Goal: Task Accomplishment & Management: Manage account settings

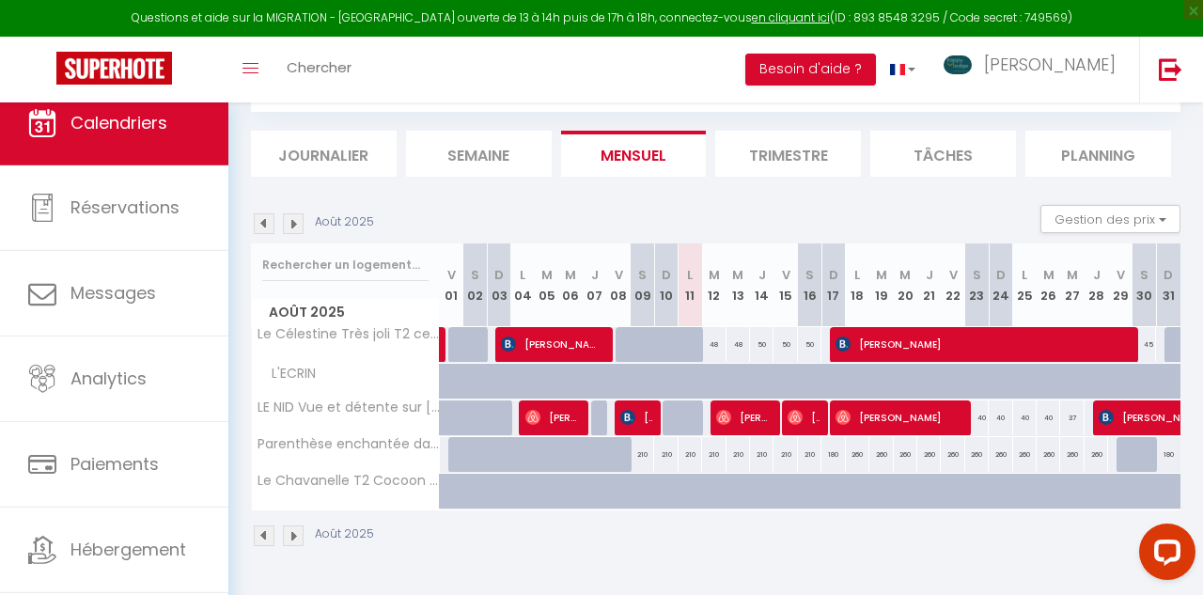
scroll to position [102, 0]
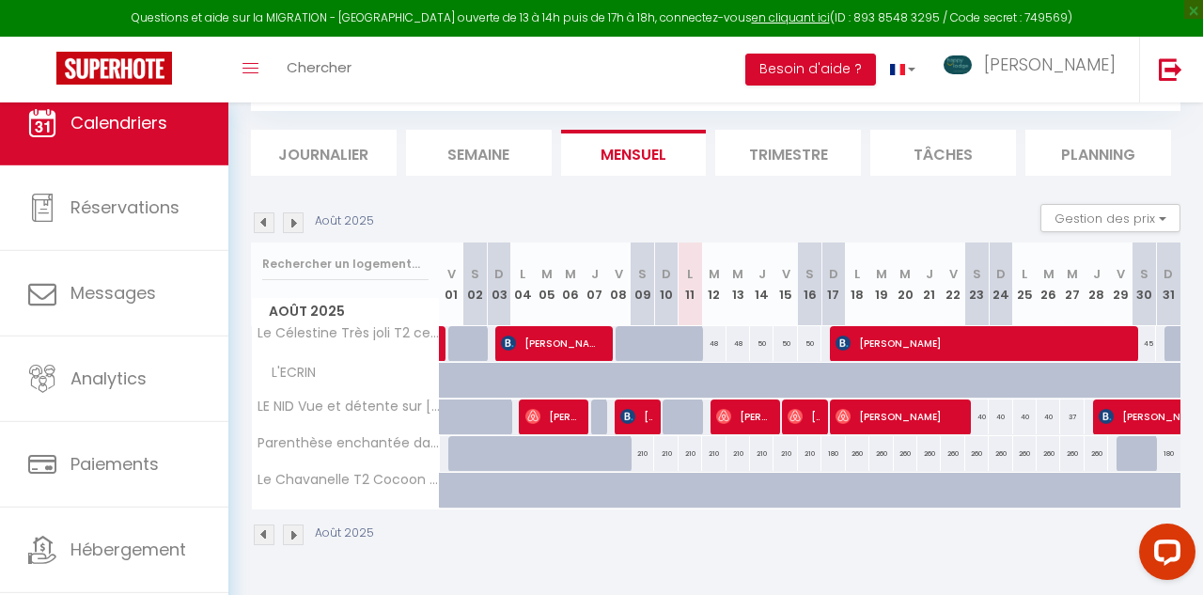
click at [714, 343] on div "48" at bounding box center [713, 343] width 23 height 35
select select "1"
type input "[DATE]"
type input "Mer 13 Août 2025"
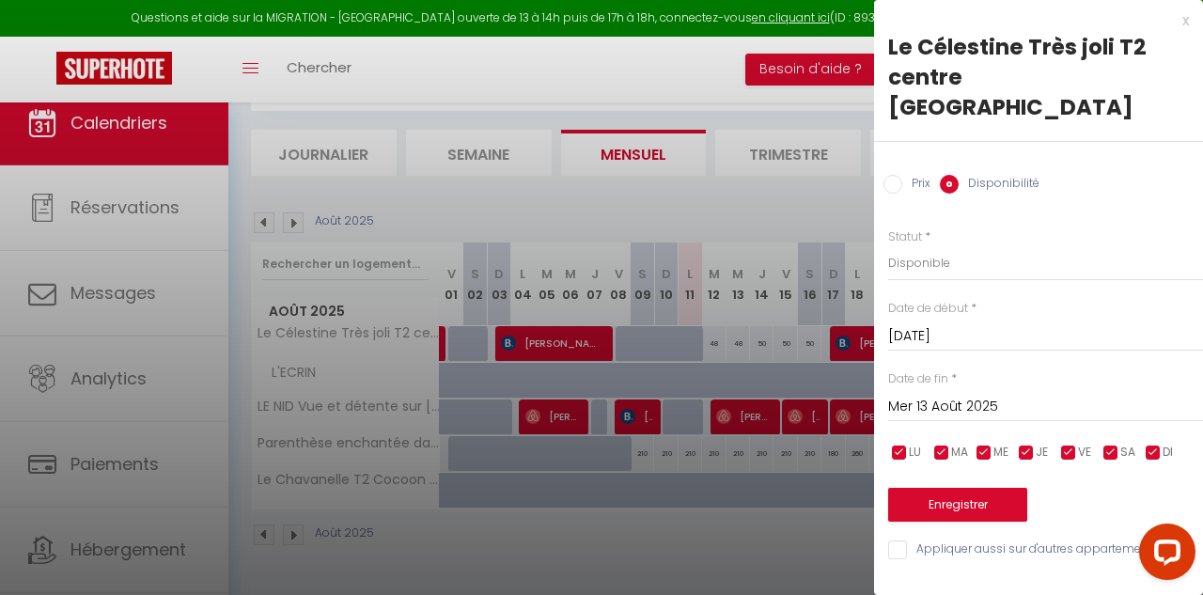
click at [714, 343] on div at bounding box center [601, 297] width 1203 height 595
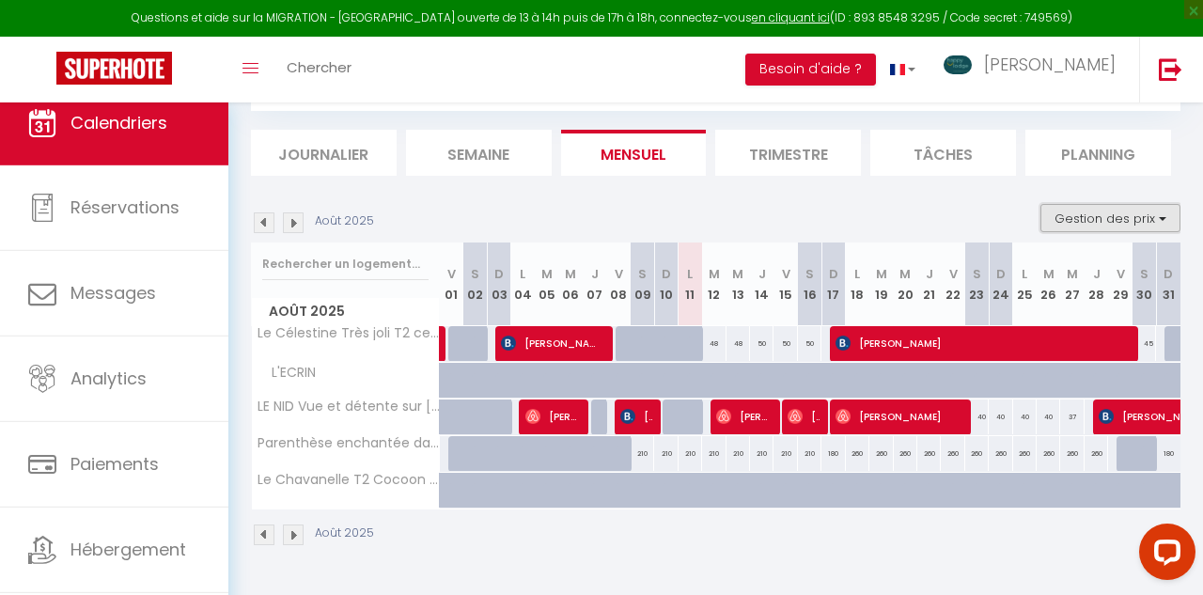
click at [1141, 219] on button "Gestion des prix" at bounding box center [1110, 218] width 140 height 28
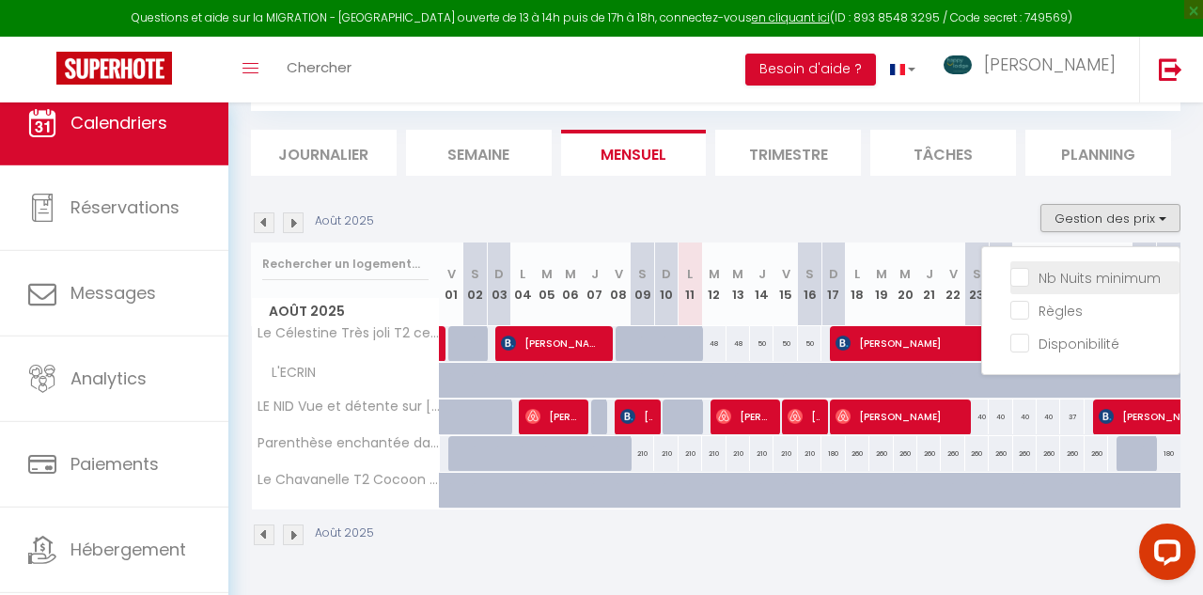
click at [1018, 274] on input "Nb Nuits minimum" at bounding box center [1094, 276] width 169 height 19
checkbox input "true"
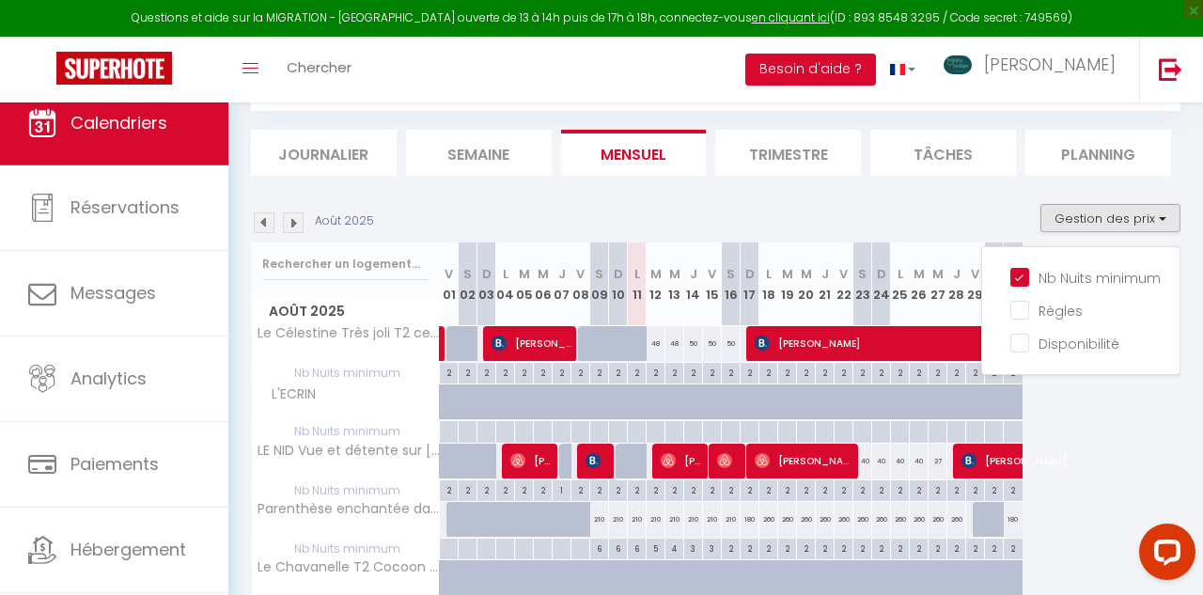
click at [647, 389] on div at bounding box center [655, 402] width 19 height 36
select select "1"
type input "[DATE]"
type input "Mer 13 Août 2025"
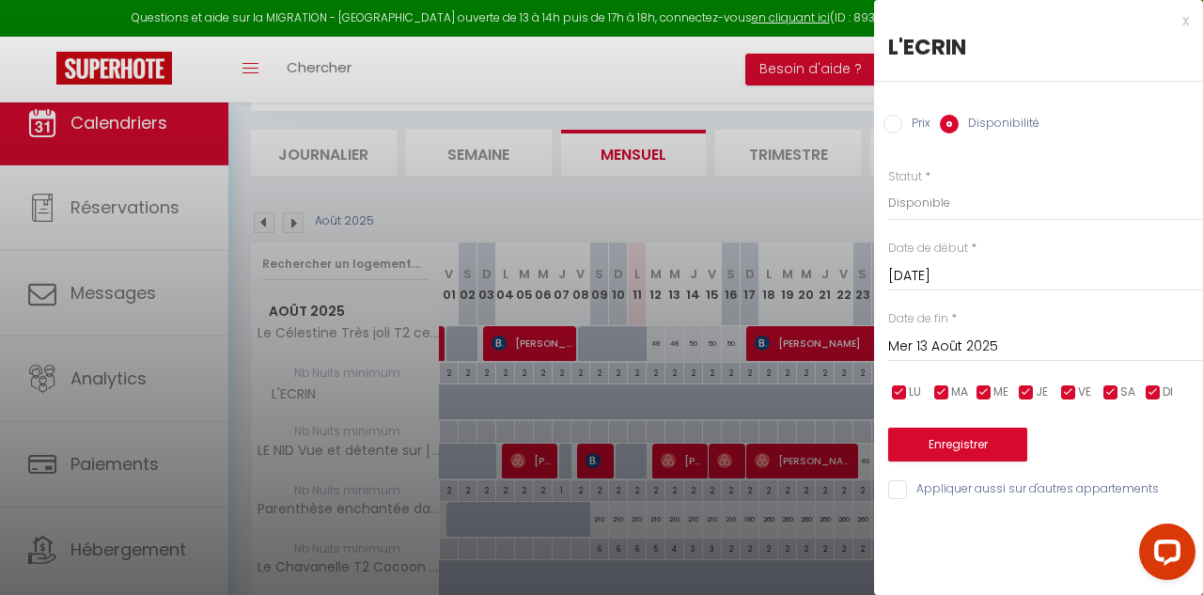
click at [760, 467] on div at bounding box center [601, 297] width 1203 height 595
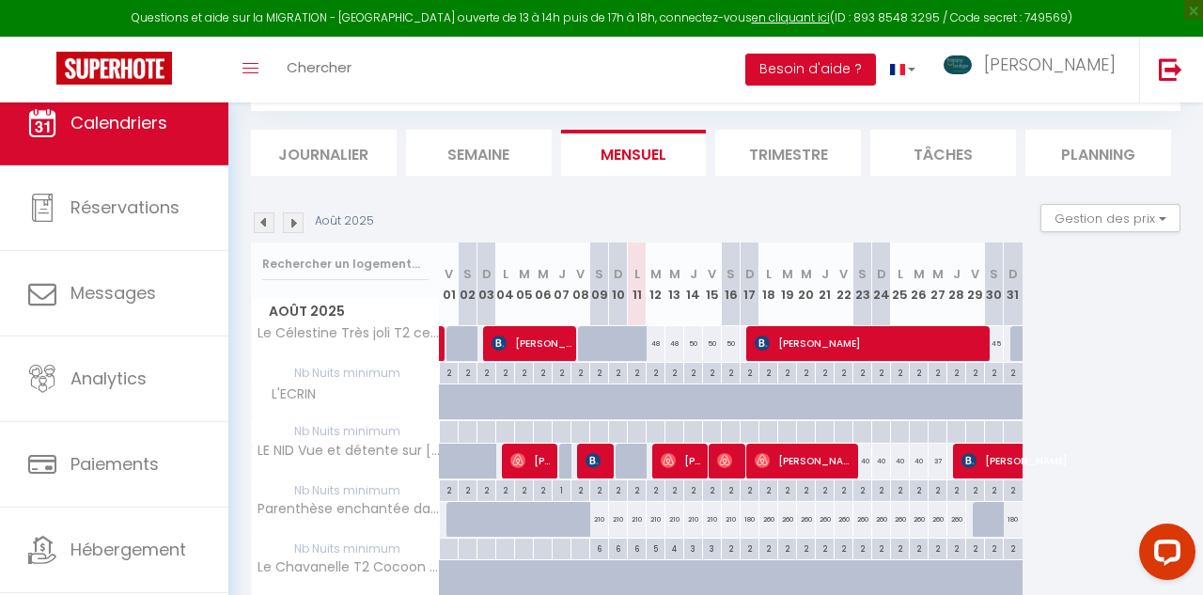
click at [656, 377] on div "2" at bounding box center [655, 372] width 18 height 18
type input "2"
type input "[DATE]"
type input "Mer 13 Août 2025"
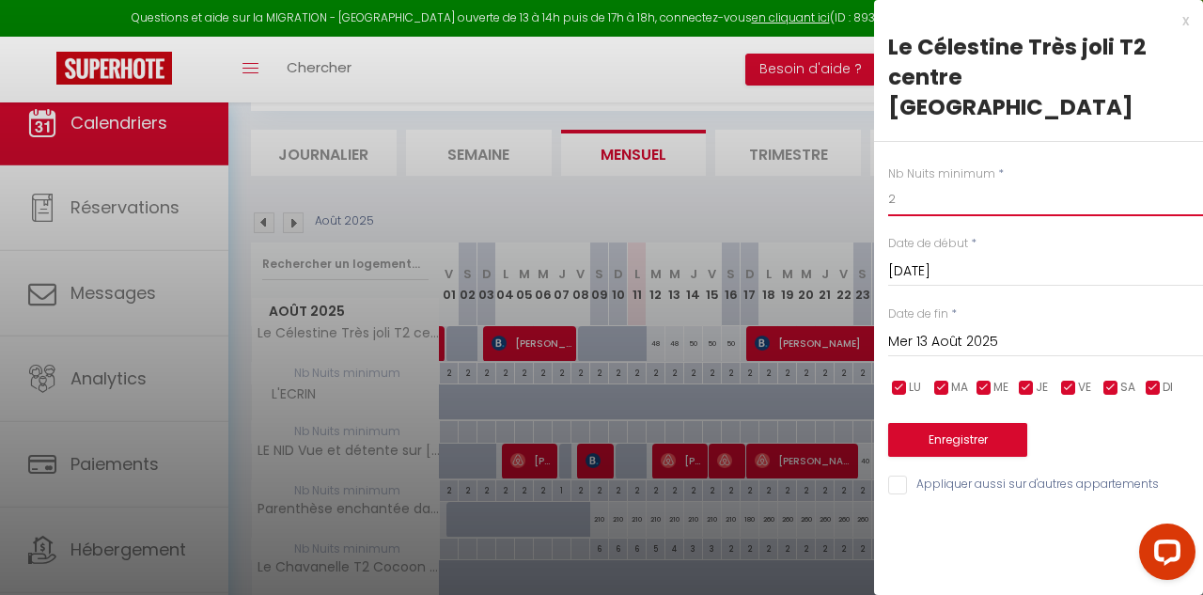
click at [926, 182] on input "2" at bounding box center [1045, 199] width 315 height 34
type input "4"
click at [983, 423] on button "Enregistrer" at bounding box center [957, 440] width 139 height 34
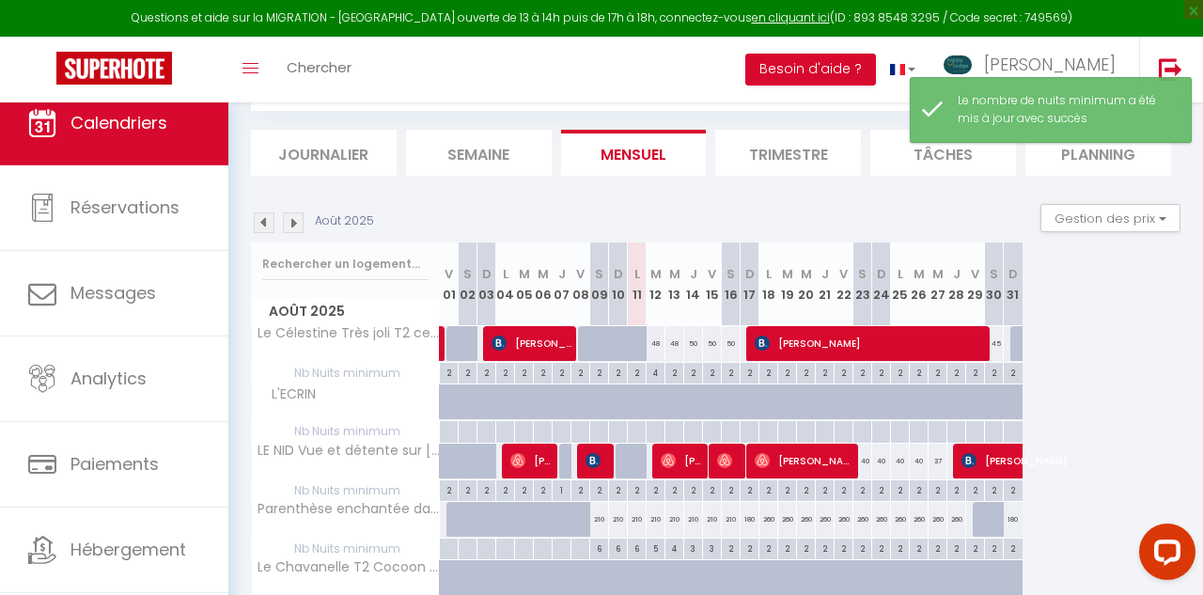
click at [672, 372] on div "2" at bounding box center [674, 372] width 18 height 18
type input "2"
type input "Mer 13 Août 2025"
type input "[DEMOGRAPHIC_DATA][DATE]"
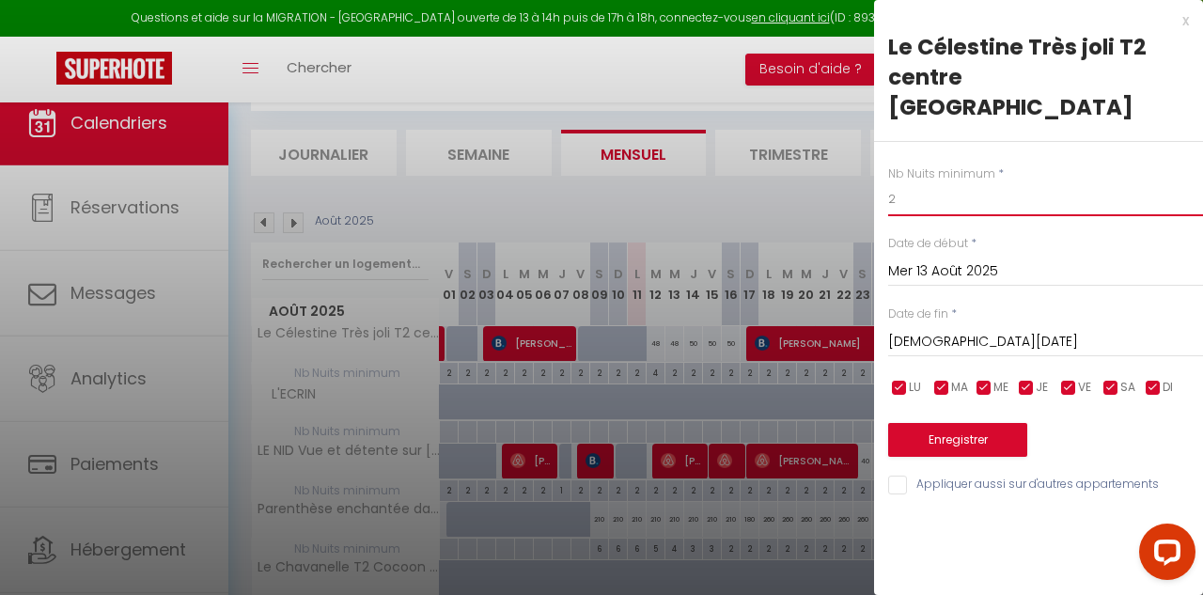
click at [908, 182] on input "2" at bounding box center [1045, 199] width 315 height 34
type input "3"
click at [936, 423] on button "Enregistrer" at bounding box center [957, 440] width 139 height 34
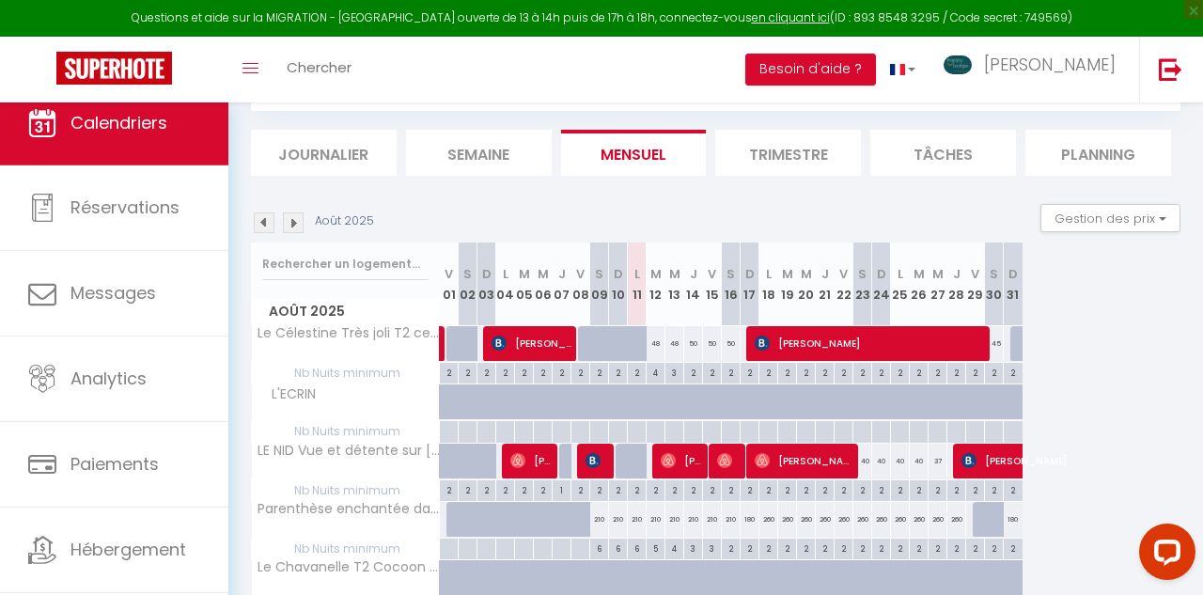
click at [726, 369] on div "2" at bounding box center [731, 372] width 18 height 18
type input "2"
type input "[PERSON_NAME][DATE]"
type input "Dim 17 Août 2025"
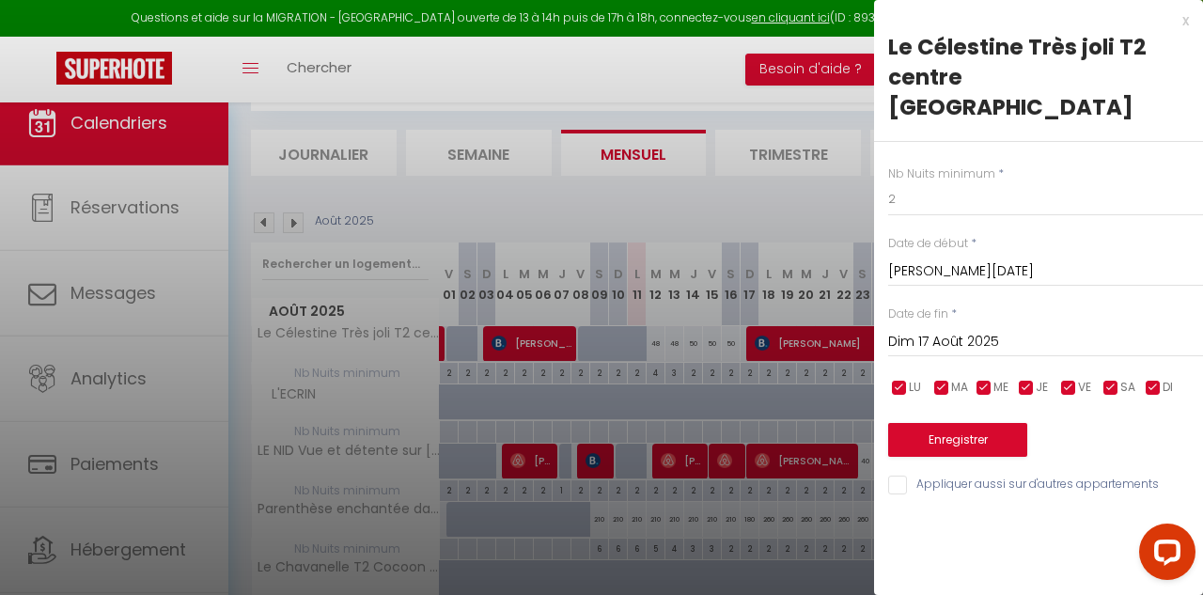
click at [791, 401] on div at bounding box center [601, 297] width 1203 height 595
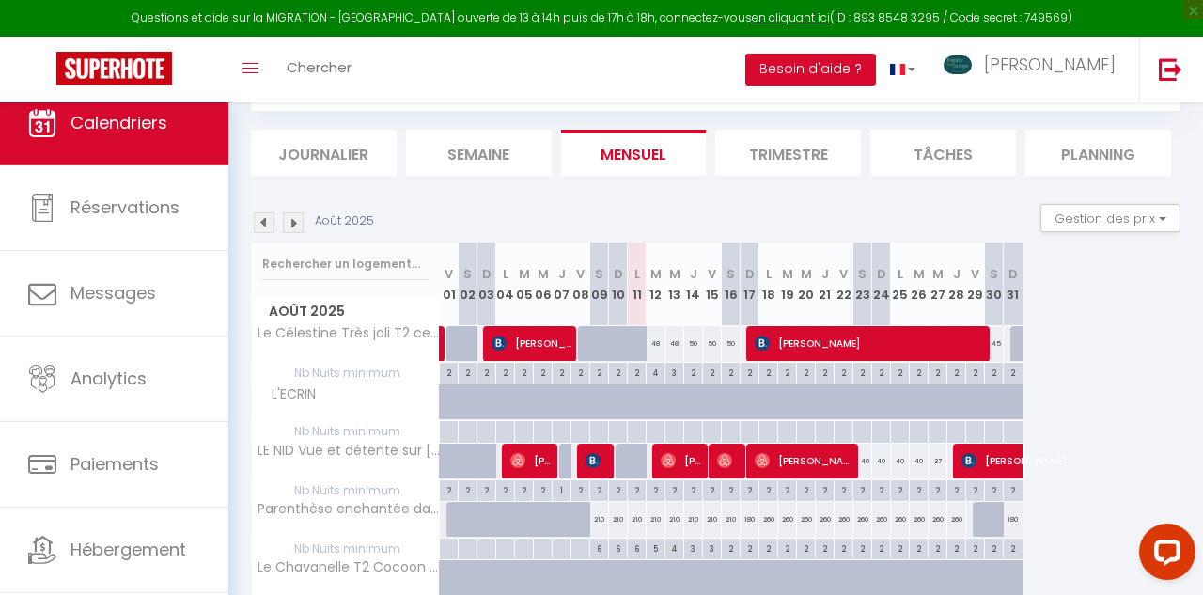
click at [730, 343] on div "50" at bounding box center [731, 343] width 19 height 35
select select "1"
type input "[PERSON_NAME][DATE]"
type input "Dim 17 Août 2025"
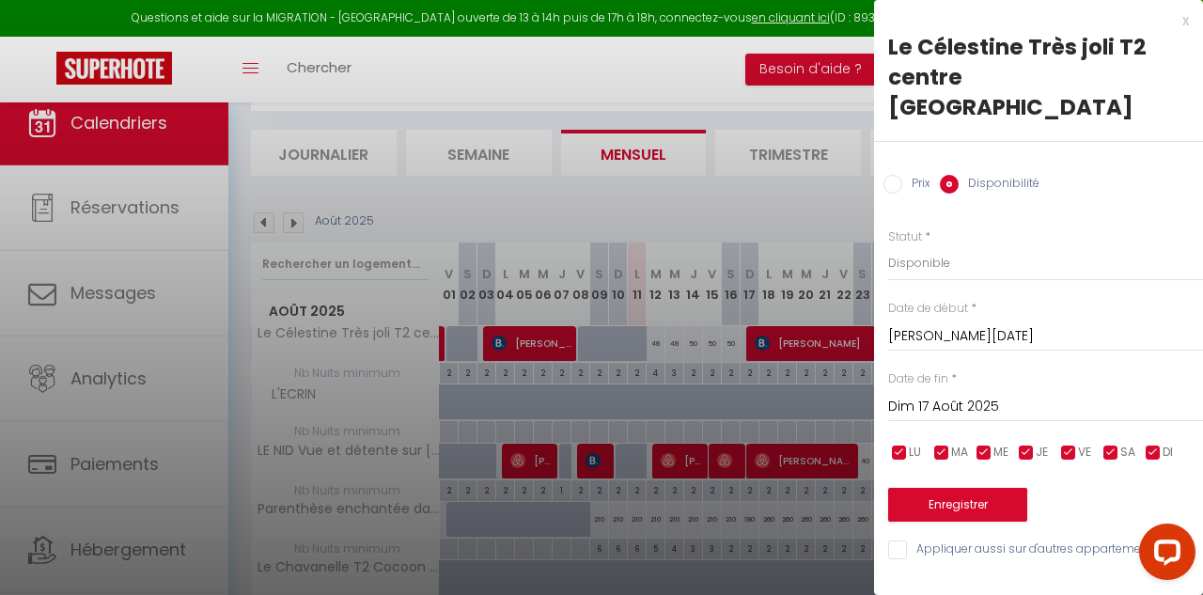
click at [1011, 175] on label "Disponibilité" at bounding box center [998, 185] width 81 height 21
click at [958, 175] on input "Disponibilité" at bounding box center [949, 184] width 19 height 19
click at [956, 245] on select "Disponible Indisponible" at bounding box center [1045, 263] width 315 height 36
select select "0"
click at [888, 245] on select "Disponible Indisponible" at bounding box center [1045, 263] width 315 height 36
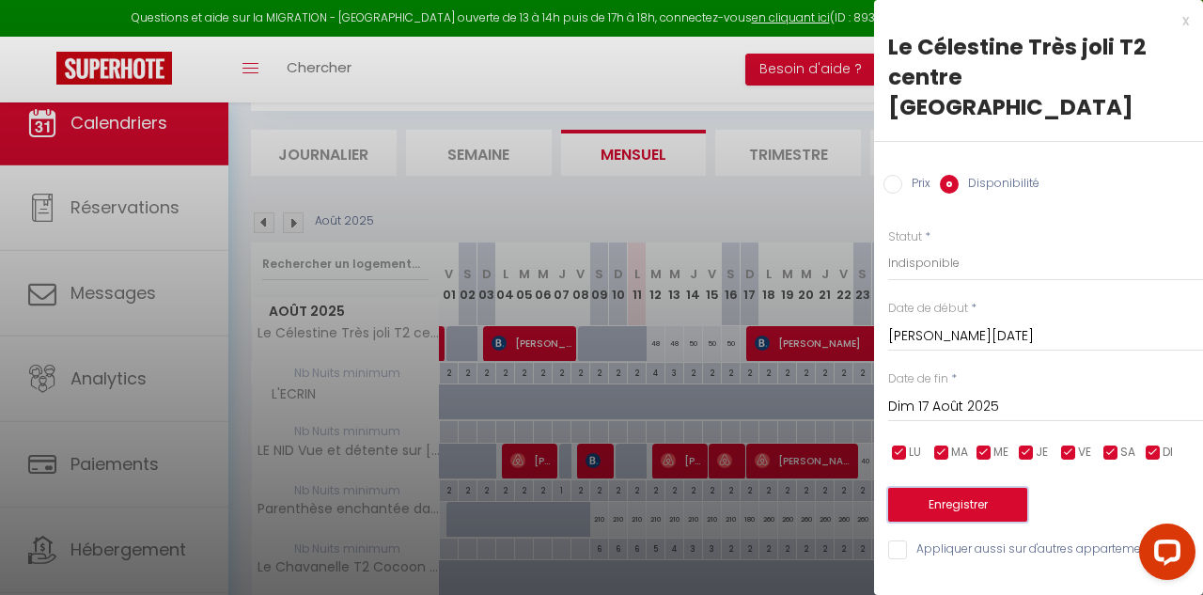
click at [970, 488] on button "Enregistrer" at bounding box center [957, 505] width 139 height 34
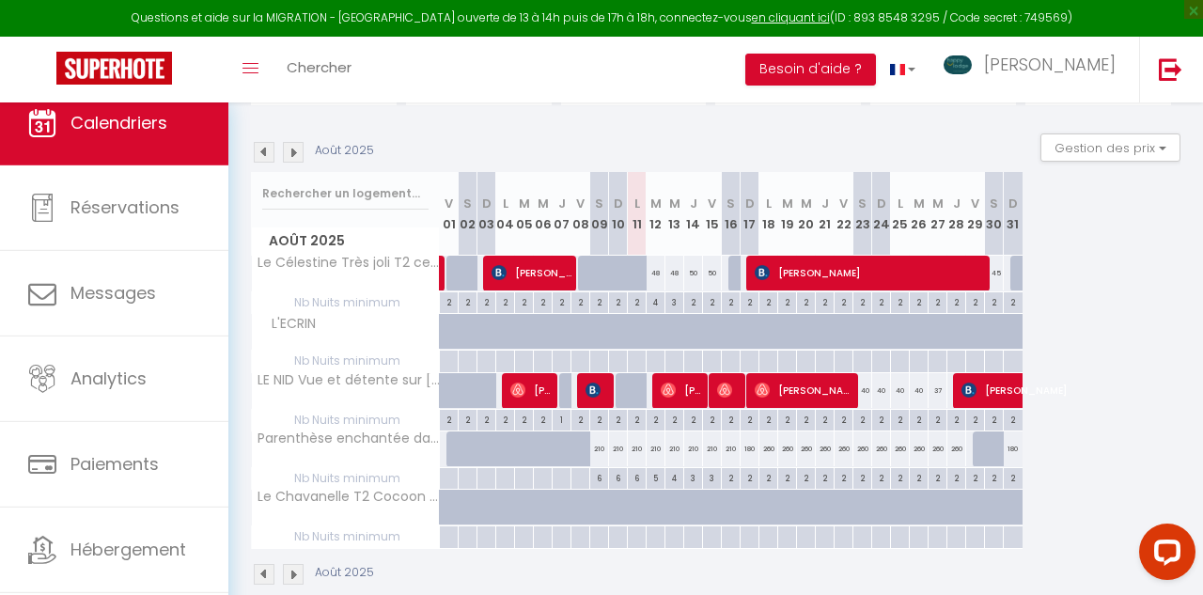
scroll to position [200, 0]
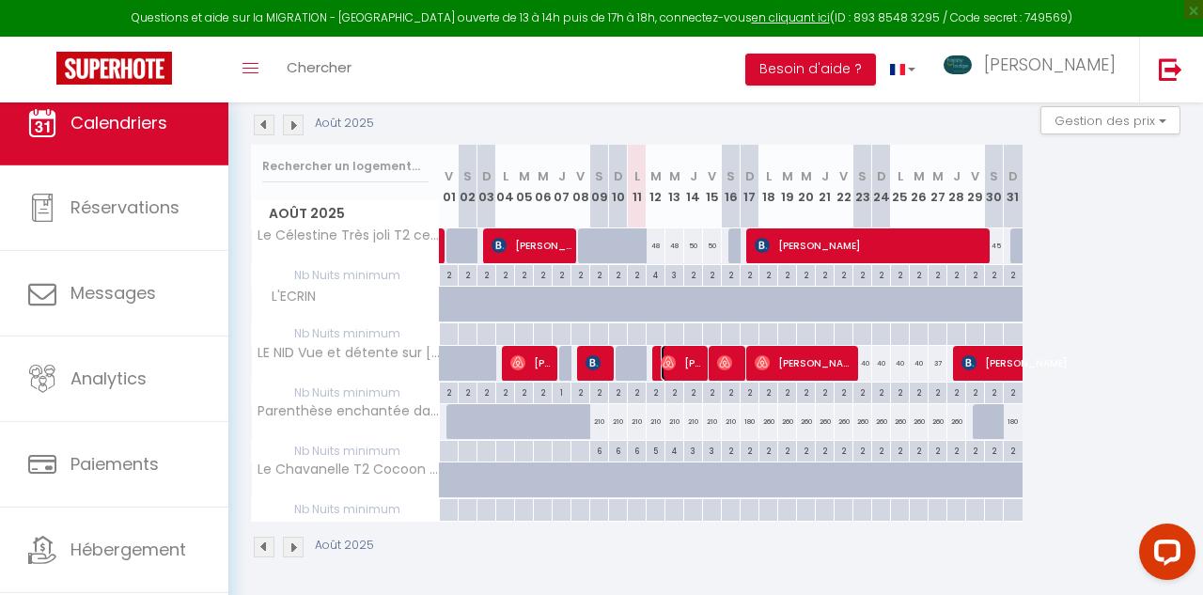
click at [699, 358] on span "[PERSON_NAME]" at bounding box center [683, 363] width 44 height 36
select select "51051"
